Goal: Task Accomplishment & Management: Manage account settings

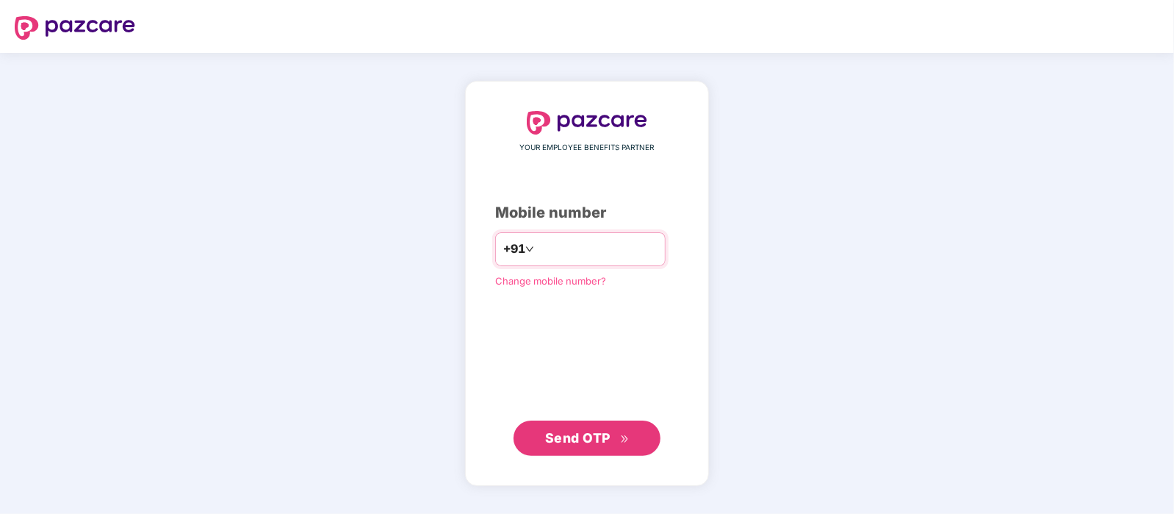
click at [633, 248] on input "number" at bounding box center [597, 249] width 121 height 24
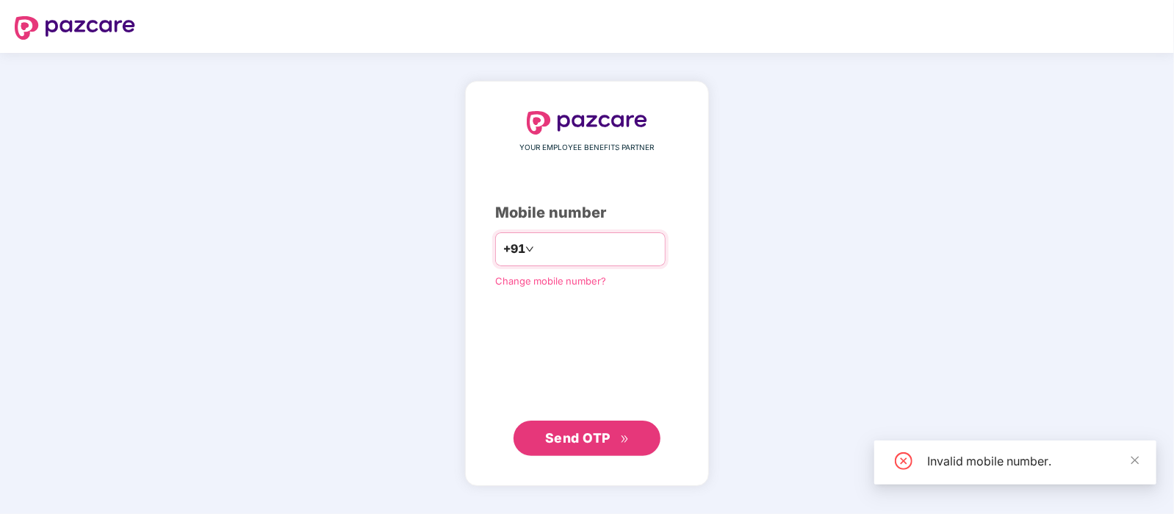
click at [579, 249] on input "*********" at bounding box center [597, 249] width 121 height 24
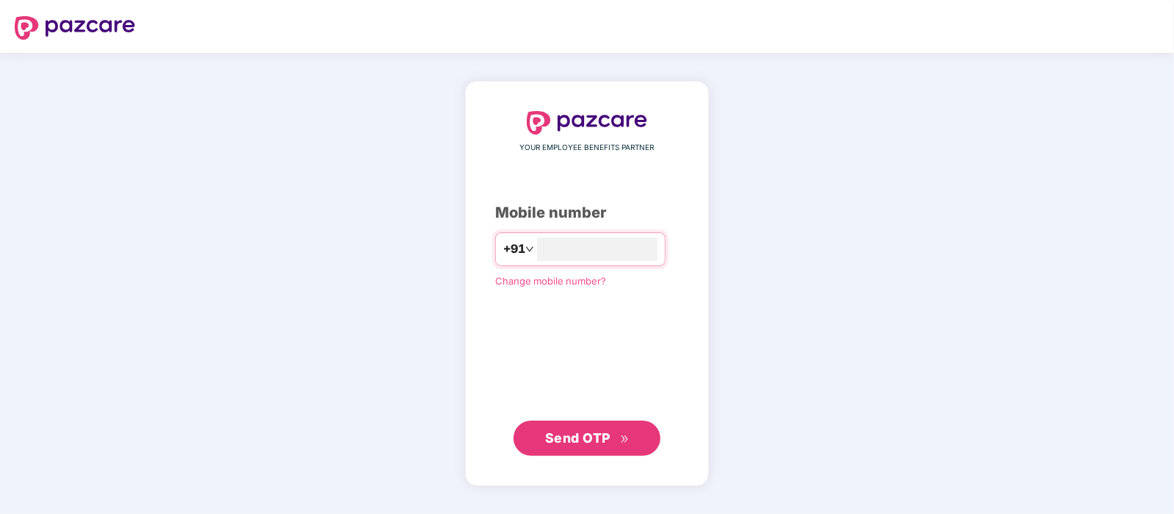
type input "**********"
click at [623, 428] on span "Send OTP" at bounding box center [587, 438] width 84 height 21
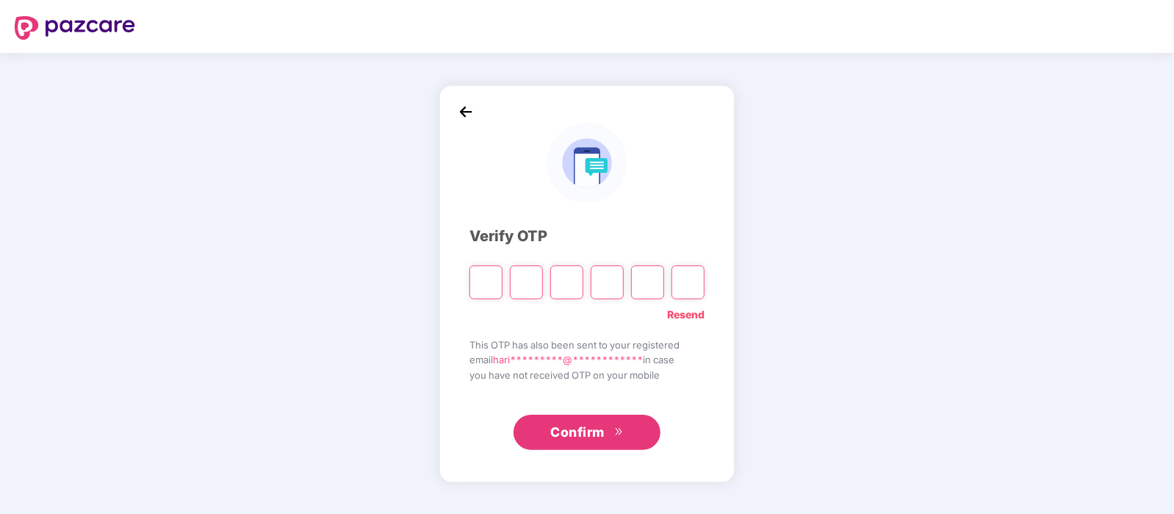
type input "*"
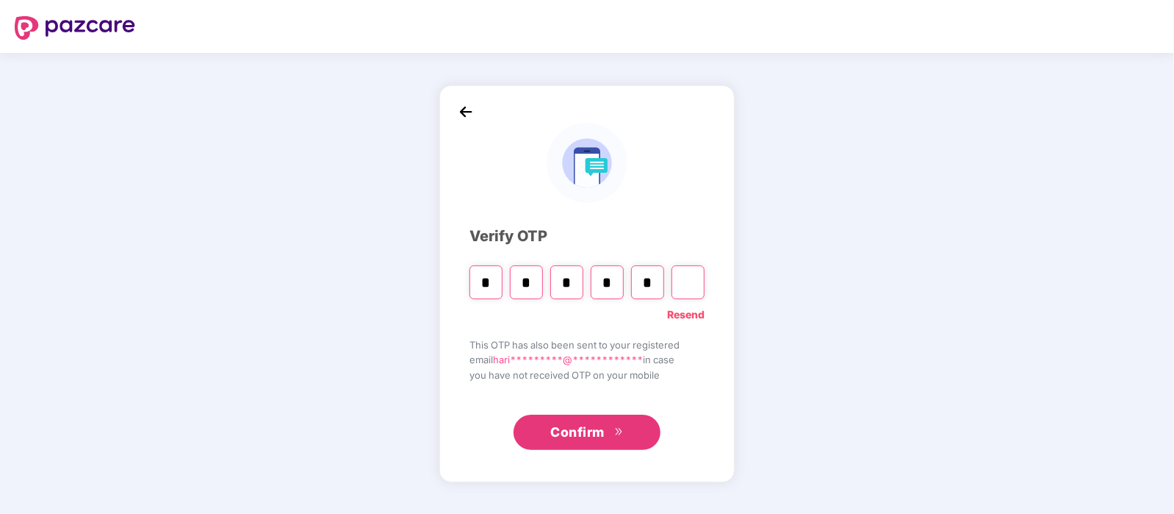
type input "*"
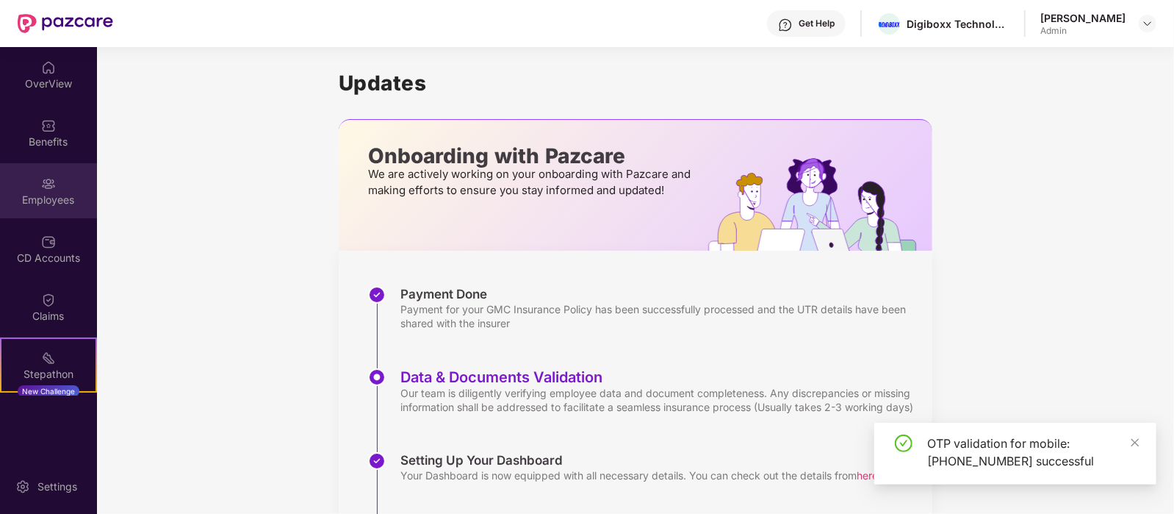
click at [64, 182] on div "Employees" at bounding box center [48, 190] width 97 height 55
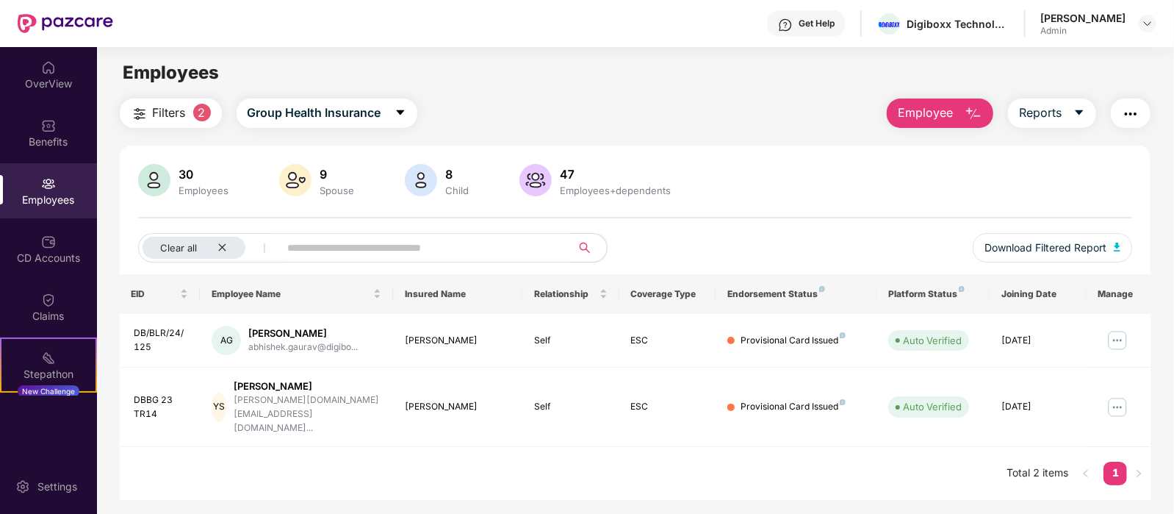
click at [184, 184] on div "Employees" at bounding box center [204, 190] width 56 height 12
click at [222, 245] on icon "close" at bounding box center [222, 247] width 10 height 10
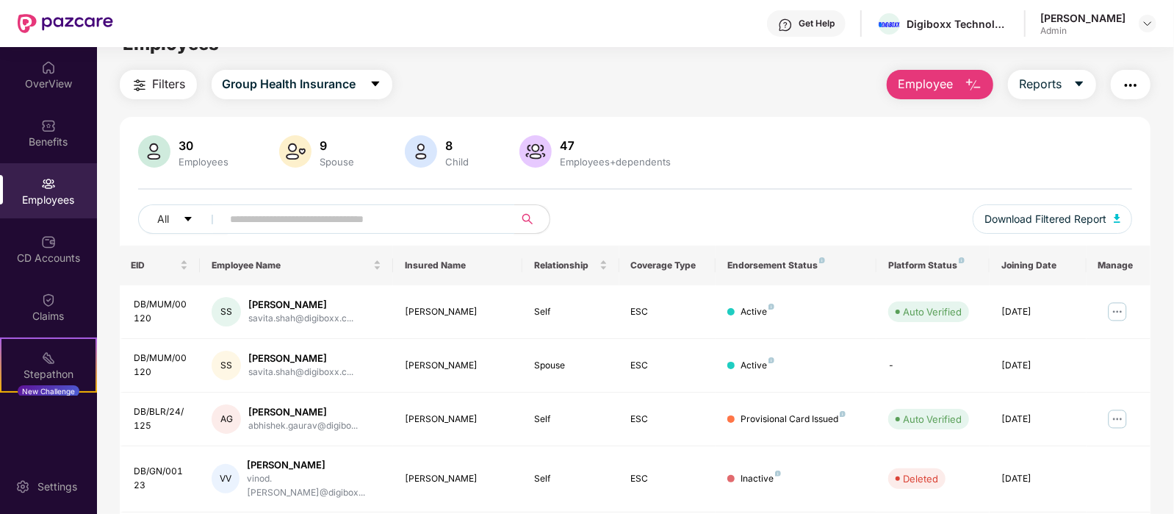
scroll to position [20, 0]
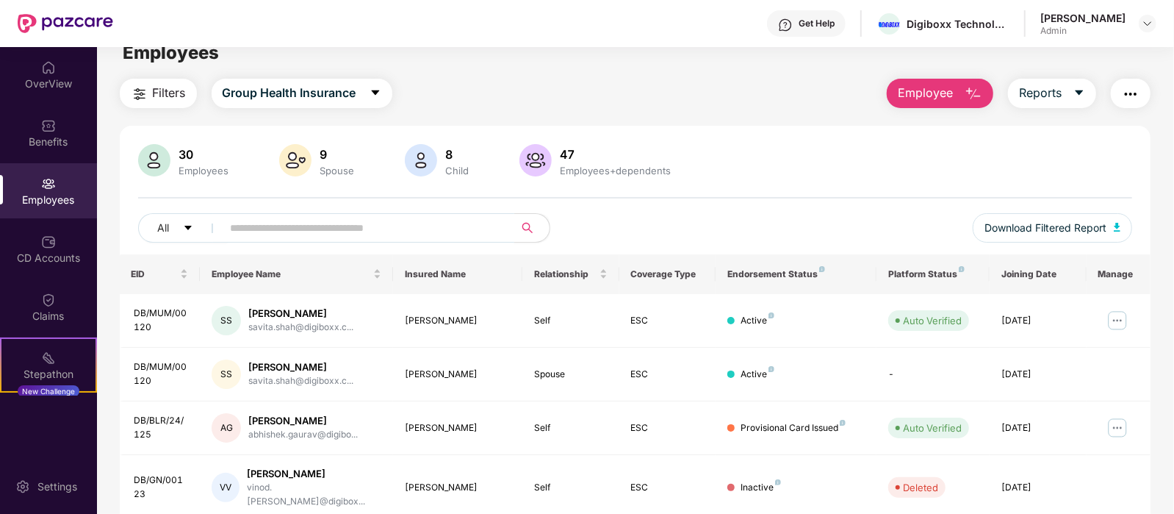
click at [287, 227] on input "text" at bounding box center [363, 228] width 264 height 22
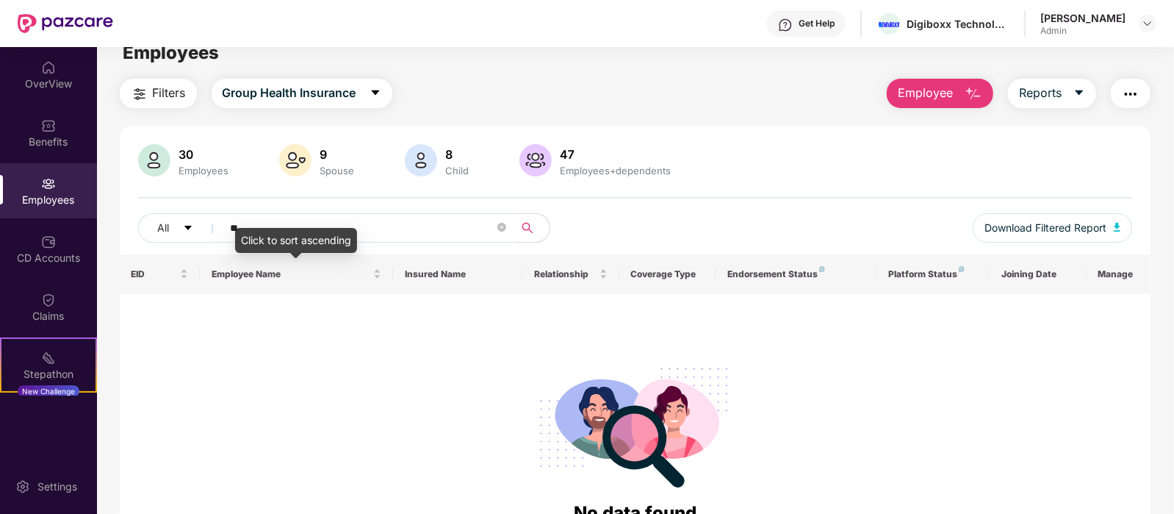
type input "*"
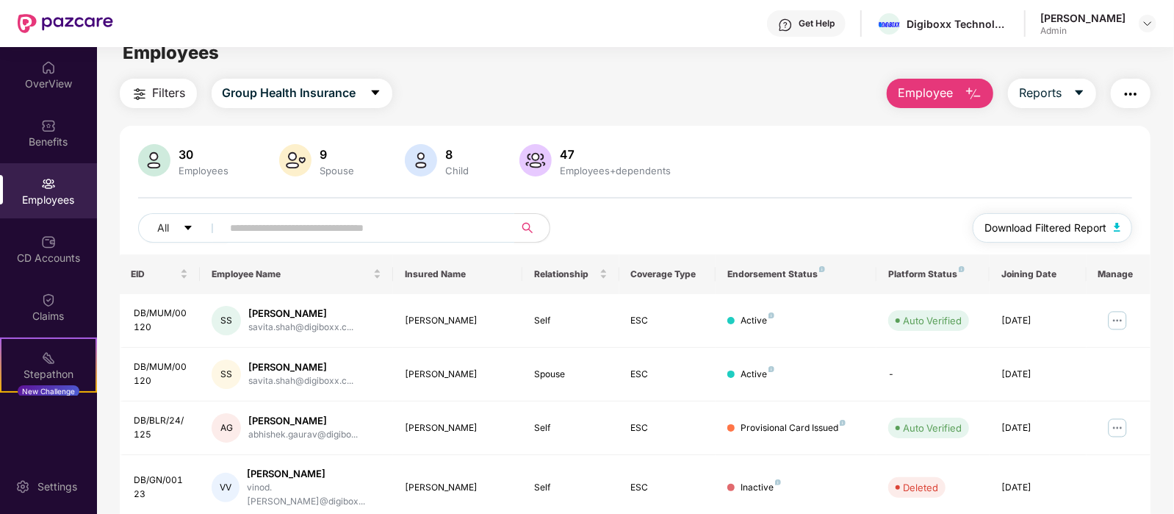
click at [1090, 226] on span "Download Filtered Report" at bounding box center [1046, 228] width 122 height 16
click at [1121, 97] on button "button" at bounding box center [1131, 93] width 40 height 29
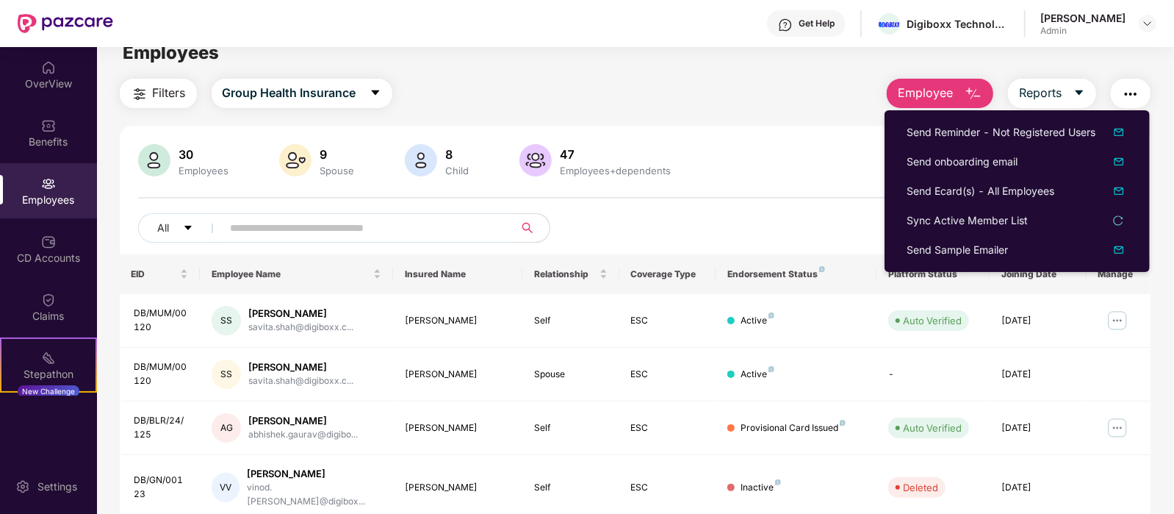
click at [776, 90] on div "Filters Group Health Insurance Employee Reports" at bounding box center [636, 93] width 1032 height 29
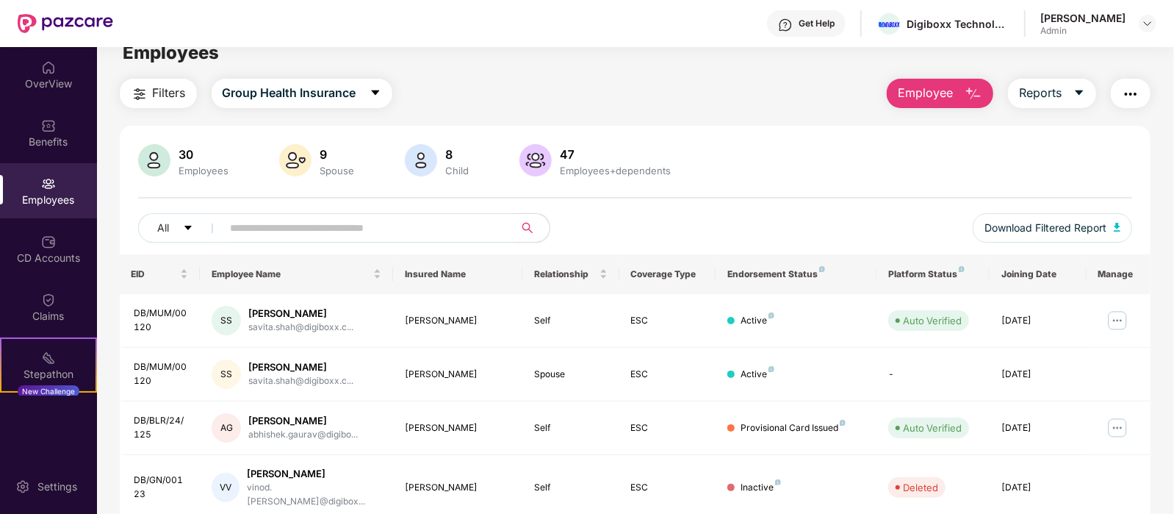
click at [1138, 24] on div "[PERSON_NAME] Admin" at bounding box center [1098, 24] width 116 height 26
click at [1146, 18] on img at bounding box center [1148, 24] width 12 height 12
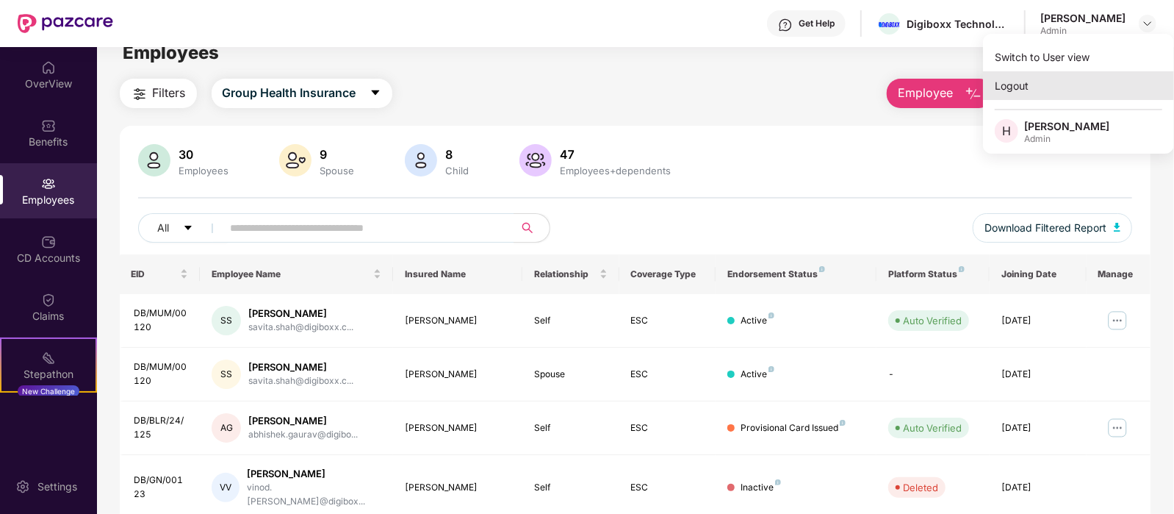
click at [1017, 84] on div "Logout" at bounding box center [1078, 85] width 191 height 29
